Goal: Manage account settings

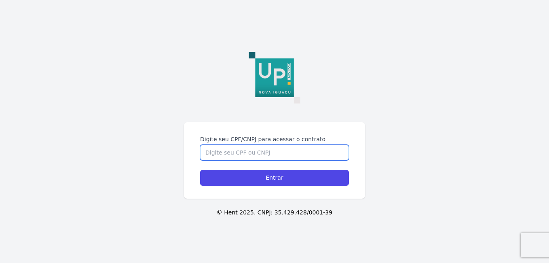
click at [274, 145] on input "Digite seu CPF/CNPJ para acessar o contrato" at bounding box center [274, 152] width 149 height 15
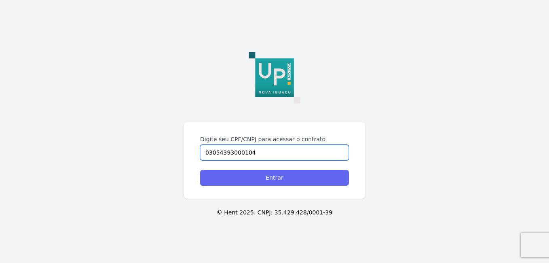
type input "03054393000104"
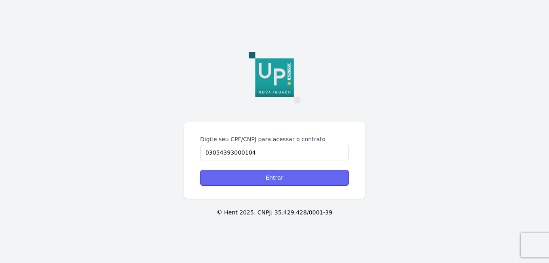
click at [257, 181] on input "Entrar" at bounding box center [274, 178] width 149 height 16
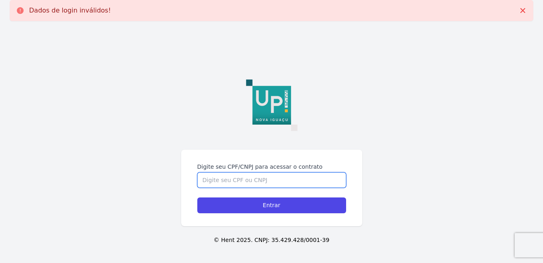
click at [257, 181] on input "Digite seu CPF/CNPJ para acessar o contrato" at bounding box center [271, 179] width 149 height 15
type input "0"
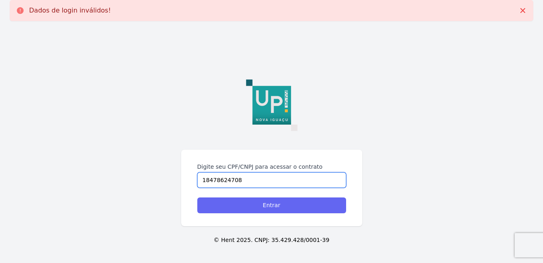
type input "18478624708"
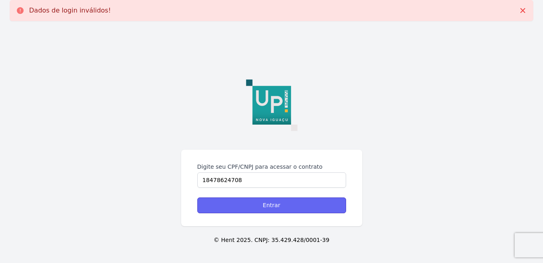
click at [260, 210] on input "Entrar" at bounding box center [271, 205] width 149 height 16
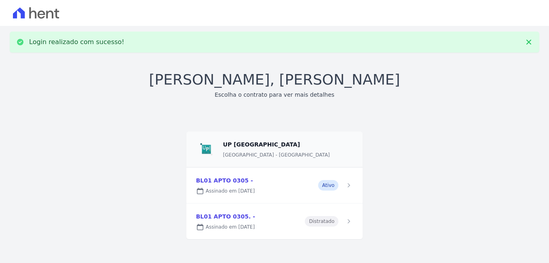
scroll to position [6, 0]
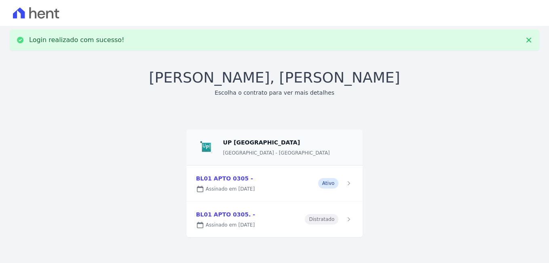
click at [314, 178] on link at bounding box center [274, 183] width 177 height 36
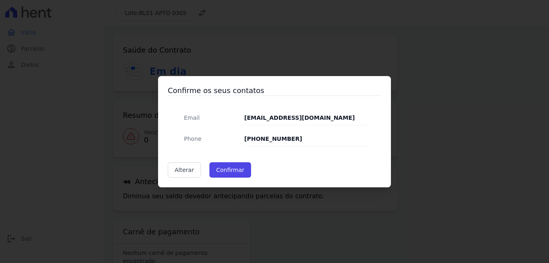
click at [289, 138] on dd "[PHONE_NUMBER]" at bounding box center [307, 138] width 127 height 15
click at [292, 140] on dd "[PHONE_NUMBER]" at bounding box center [307, 138] width 127 height 15
click at [288, 138] on strong "[PHONE_NUMBER]" at bounding box center [273, 139] width 58 height 6
click at [185, 170] on link "Alterar" at bounding box center [184, 169] width 33 height 15
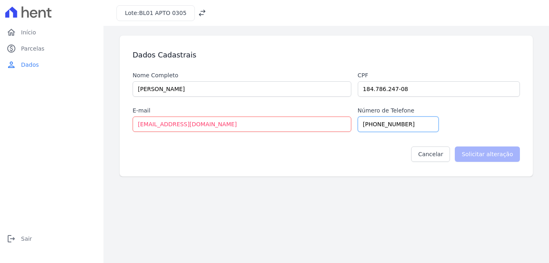
drag, startPoint x: 412, startPoint y: 124, endPoint x: 374, endPoint y: 128, distance: 38.3
click at [374, 130] on input "[PHONE_NUMBER]" at bounding box center [398, 124] width 81 height 15
type input "(21) 989832341"
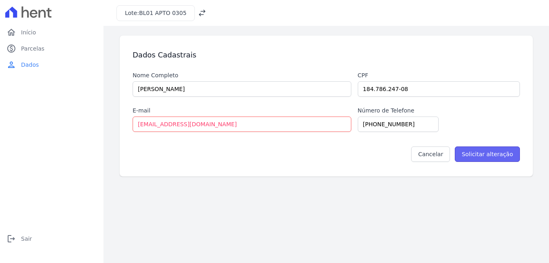
click at [491, 154] on input "Solicitar alteração" at bounding box center [487, 153] width 65 height 15
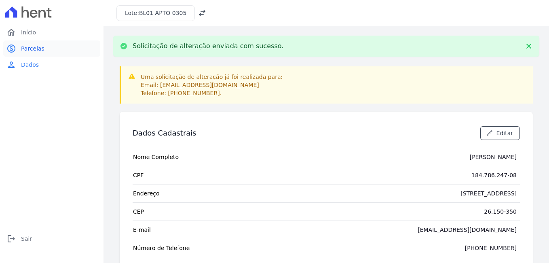
click at [22, 47] on span "Parcelas" at bounding box center [32, 49] width 23 height 8
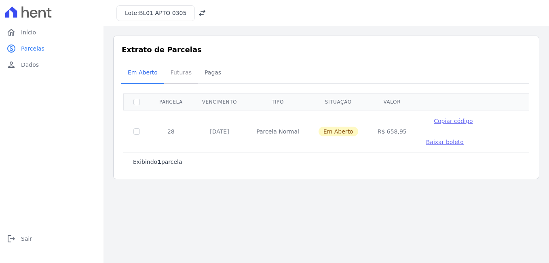
click at [175, 81] on span "Futuras" at bounding box center [181, 72] width 31 height 16
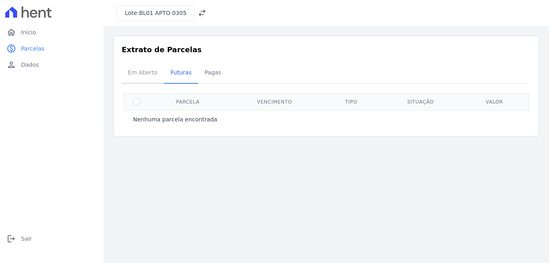
click at [153, 76] on span "Em Aberto" at bounding box center [143, 72] width 40 height 16
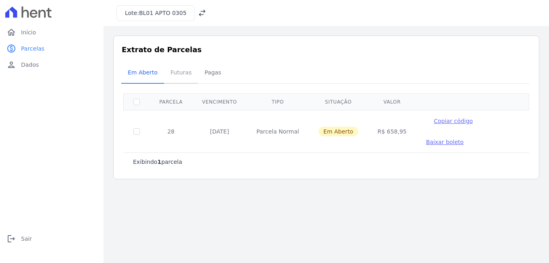
click at [182, 74] on span "Futuras" at bounding box center [181, 72] width 31 height 16
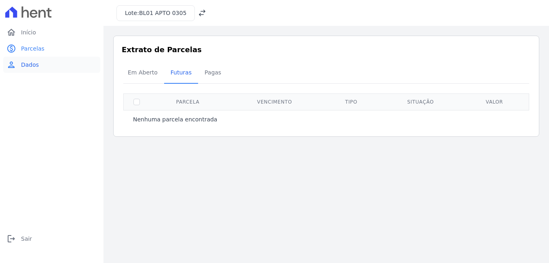
click at [19, 64] on link "person Dados" at bounding box center [51, 65] width 97 height 16
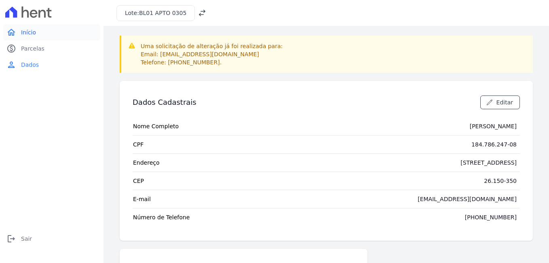
click at [21, 29] on span "Início" at bounding box center [28, 32] width 15 height 8
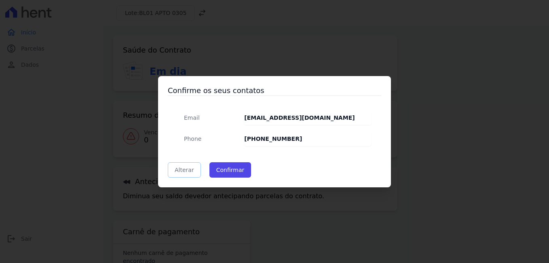
click at [192, 171] on link "Alterar" at bounding box center [184, 169] width 33 height 15
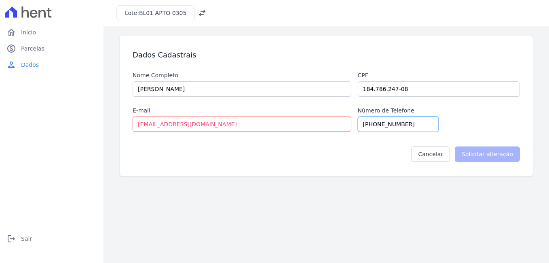
drag, startPoint x: 367, startPoint y: 134, endPoint x: 375, endPoint y: 127, distance: 11.2
click at [375, 127] on input "[PHONE_NUMBER]" at bounding box center [398, 124] width 81 height 15
type input "(21) 989832341"
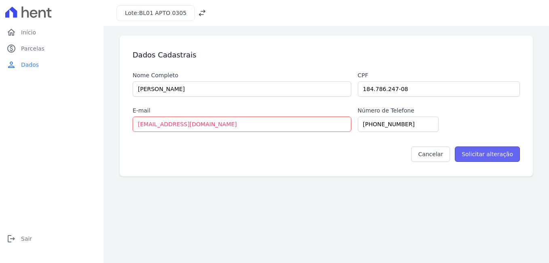
click at [498, 155] on input "Solicitar alteração" at bounding box center [487, 153] width 65 height 15
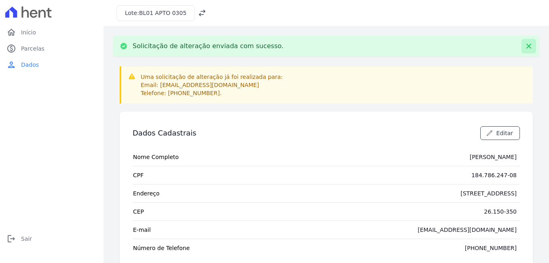
click at [522, 47] on button at bounding box center [529, 46] width 15 height 15
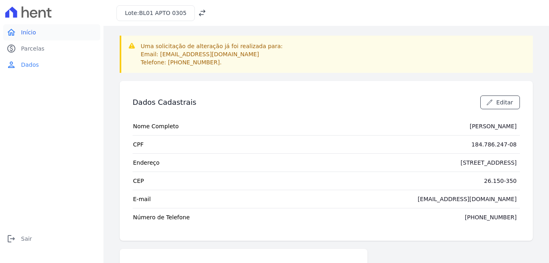
click at [25, 34] on span "Início" at bounding box center [28, 32] width 15 height 8
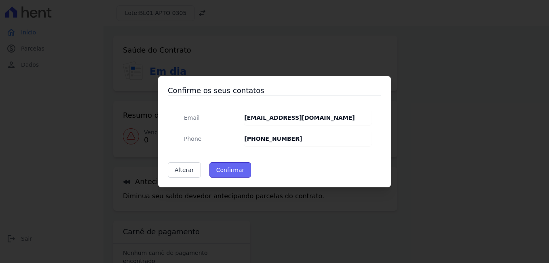
click at [222, 169] on button "Confirmar" at bounding box center [231, 169] width 42 height 15
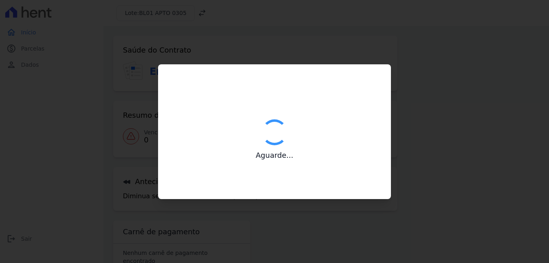
type input "Contatos confirmados com sucesso."
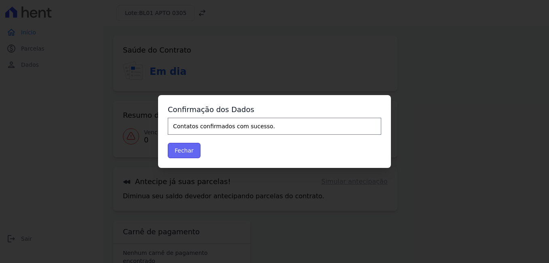
click at [180, 155] on button "Fechar" at bounding box center [184, 150] width 33 height 15
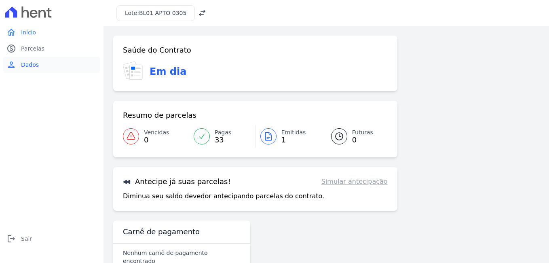
click at [23, 57] on link "person Dados" at bounding box center [51, 65] width 97 height 16
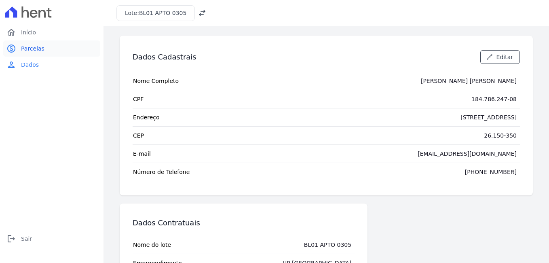
click at [29, 49] on span "Parcelas" at bounding box center [32, 49] width 23 height 8
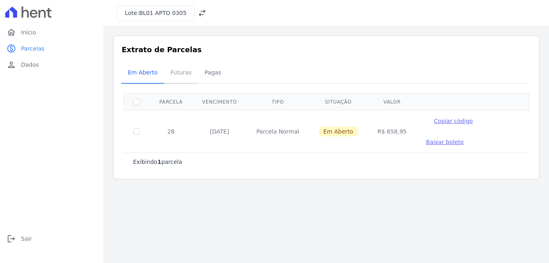
click at [183, 76] on span "Futuras" at bounding box center [181, 72] width 31 height 16
